Goal: Transaction & Acquisition: Purchase product/service

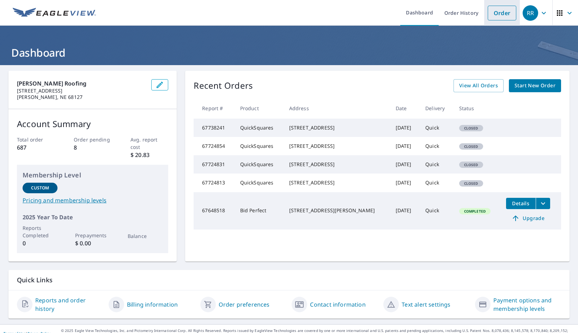
click at [491, 7] on link "Order" at bounding box center [501, 13] width 29 height 15
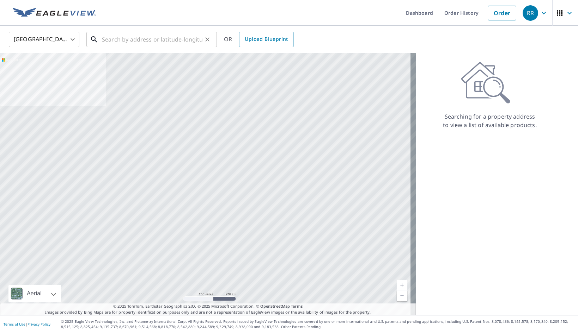
click at [189, 41] on input "text" at bounding box center [152, 40] width 100 height 20
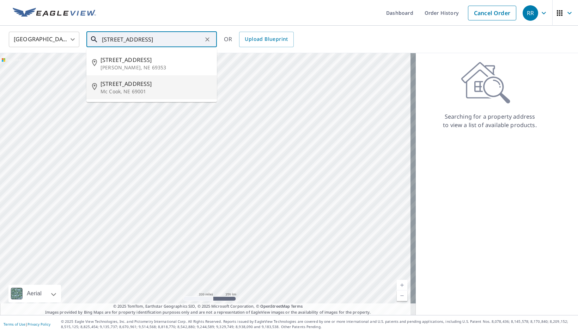
click at [160, 90] on p "Mc Cook, NE 69001" at bounding box center [155, 91] width 111 height 7
type input "[STREET_ADDRESS]"
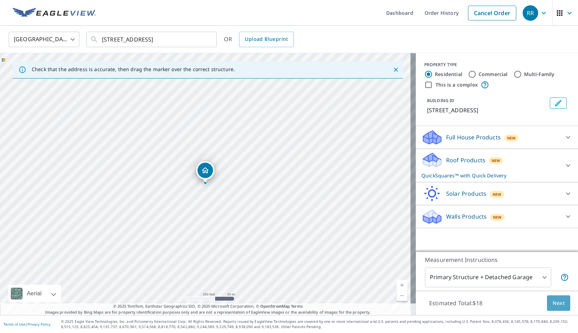
click at [552, 307] on span "Next" at bounding box center [558, 303] width 12 height 9
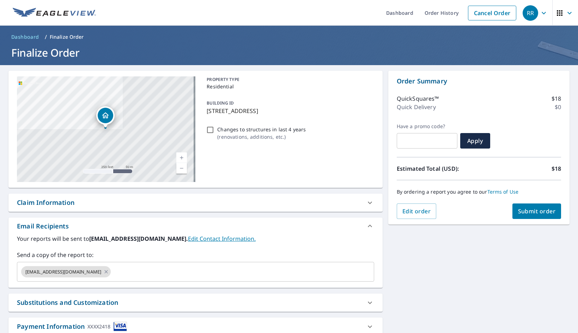
click at [538, 214] on span "Submit order" at bounding box center [537, 212] width 38 height 8
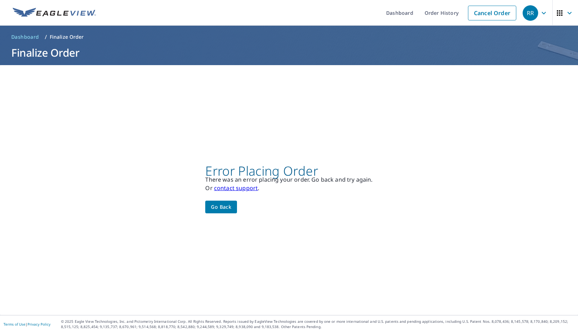
click at [227, 213] on button "Go back" at bounding box center [221, 207] width 32 height 13
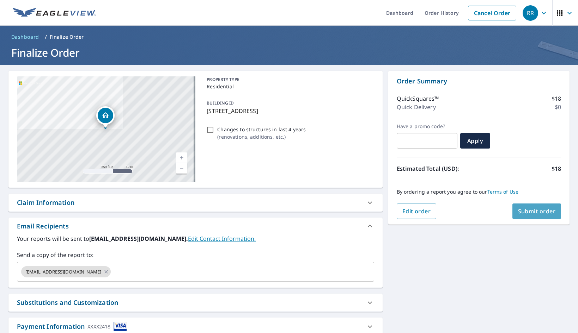
click at [533, 212] on span "Submit order" at bounding box center [537, 212] width 38 height 8
